Goal: Find contact information: Find contact information

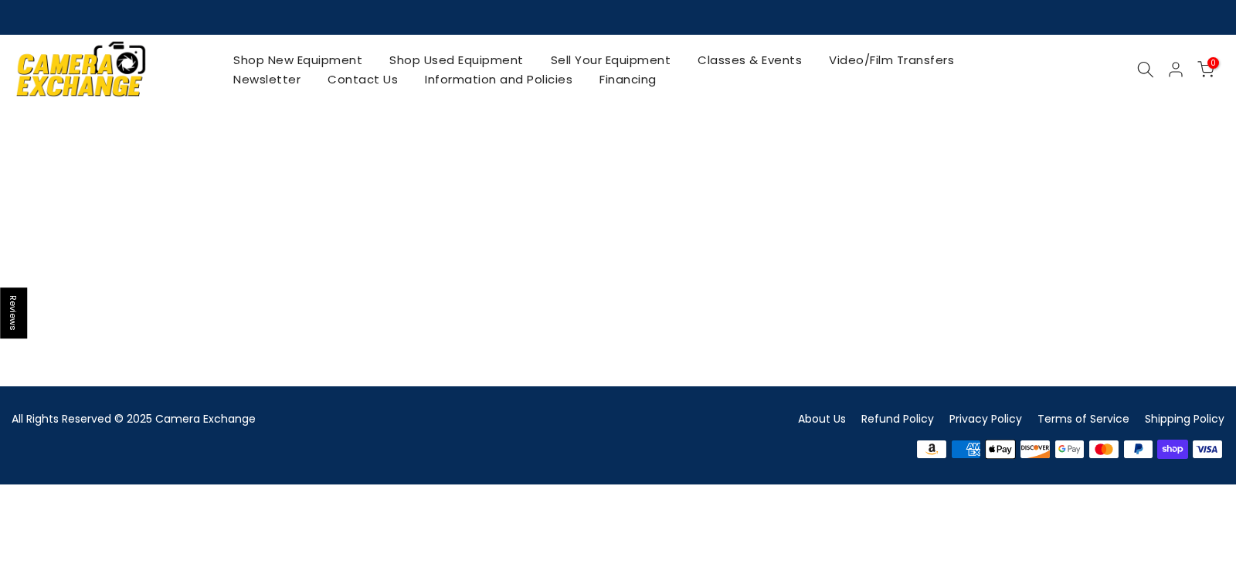
click at [366, 77] on link "Contact Us" at bounding box center [362, 78] width 97 height 19
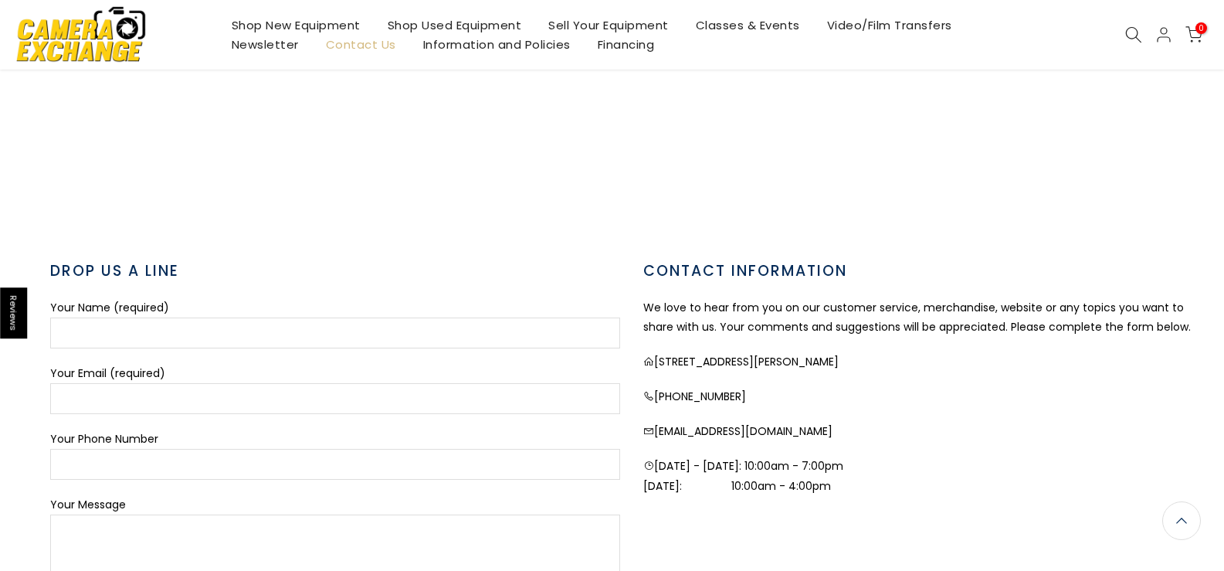
scroll to position [385, 0]
